Goal: Transaction & Acquisition: Purchase product/service

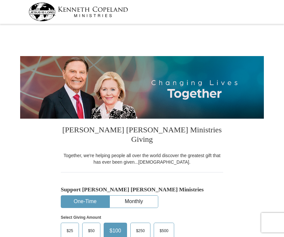
select select "AZ"
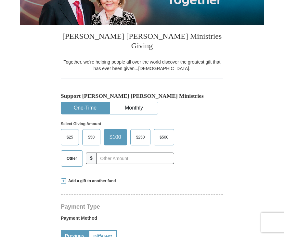
scroll to position [94, 0]
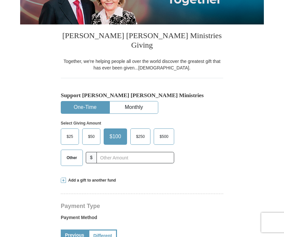
click at [71, 153] on span "Other" at bounding box center [71, 158] width 17 height 10
click at [0, 0] on input "Other" at bounding box center [0, 0] width 0 height 0
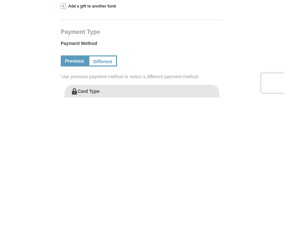
scroll to position [132, 0]
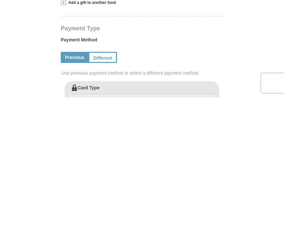
type input "70.00"
click at [124, 172] on div "Payment Method Previous Different Use previous payment method or select a diffe…" at bounding box center [142, 196] width 163 height 48
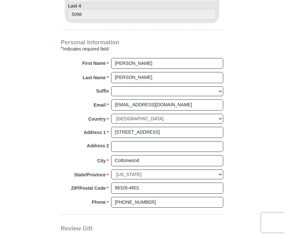
scroll to position [372, 0]
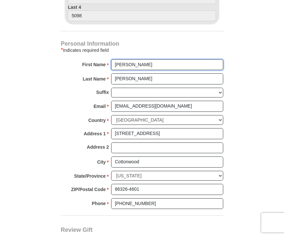
click at [131, 59] on input "[PERSON_NAME]" at bounding box center [167, 64] width 112 height 11
type input "J"
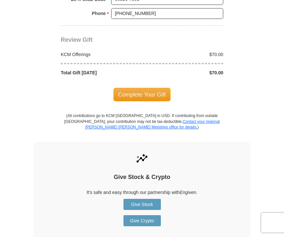
scroll to position [561, 0]
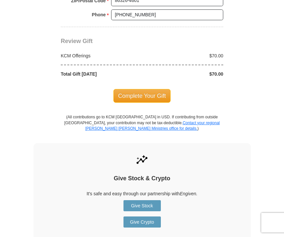
type input "[PERSON_NAME] and [PERSON_NAME]"
click at [141, 89] on span "Complete Your Gift" at bounding box center [143, 96] width 58 height 14
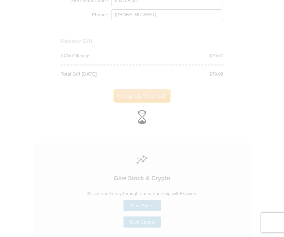
scroll to position [561, 0]
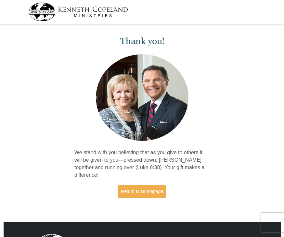
click at [159, 185] on link "Return to Homepage" at bounding box center [142, 191] width 48 height 13
